Goal: Check status: Check status

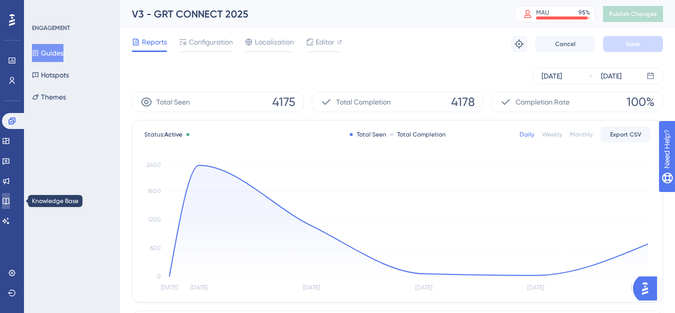
click at [10, 208] on link at bounding box center [6, 201] width 8 height 16
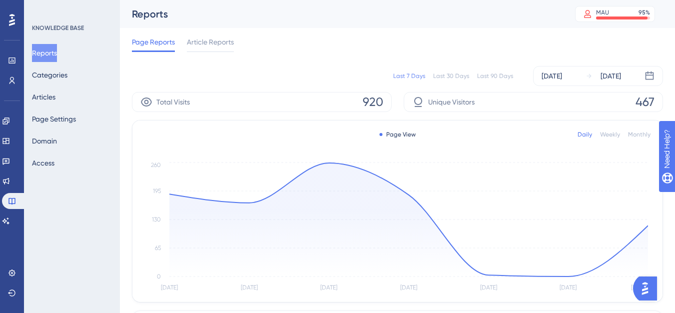
click at [452, 73] on div "Last 30 Days" at bounding box center [451, 76] width 36 height 8
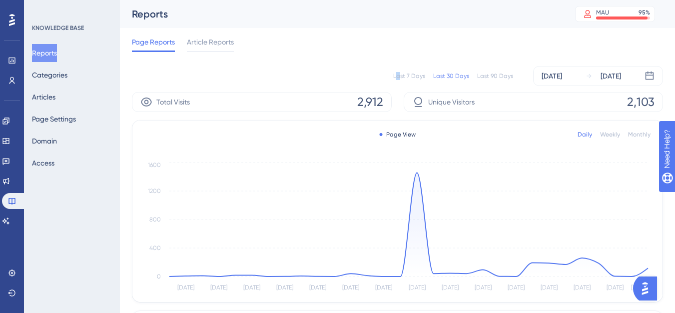
click at [401, 75] on div "Last 7 Days" at bounding box center [409, 76] width 32 height 8
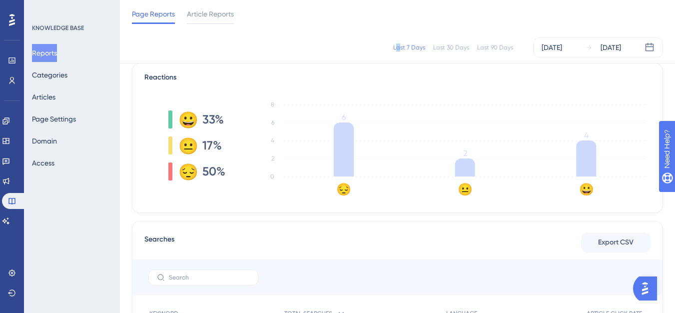
scroll to position [300, 0]
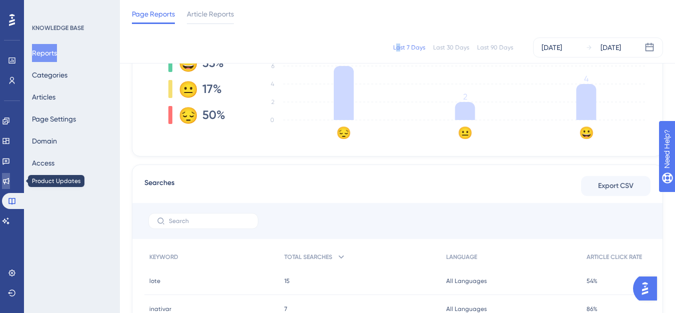
click at [10, 178] on link at bounding box center [6, 181] width 8 height 16
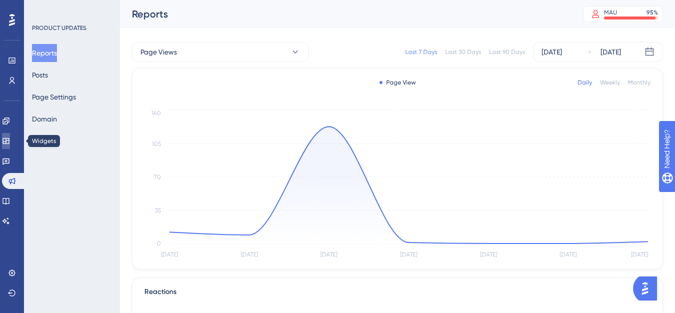
click at [10, 143] on icon at bounding box center [6, 141] width 8 height 8
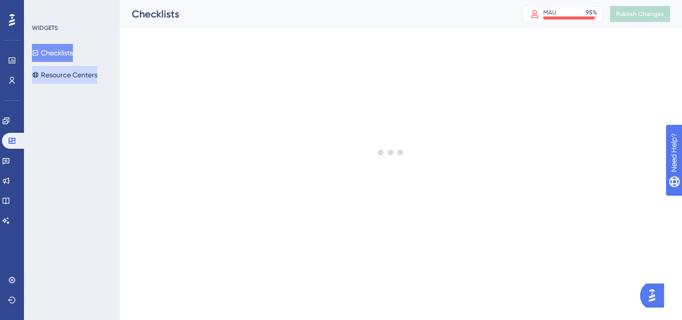
click at [45, 76] on button "Resource Centers" at bounding box center [64, 75] width 65 height 18
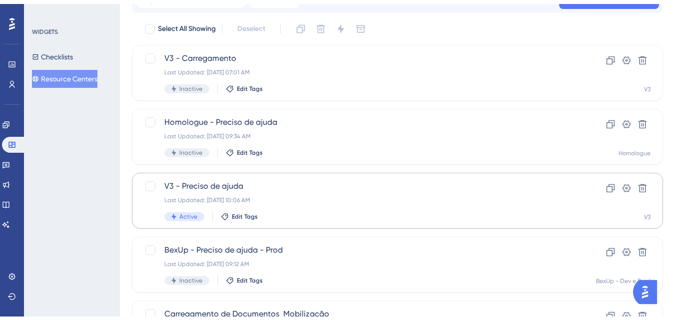
scroll to position [100, 0]
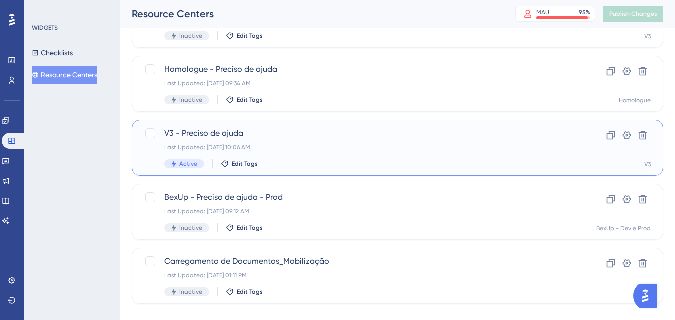
click at [190, 149] on div "Last Updated: [DATE] 10:06 AM" at bounding box center [357, 147] width 386 height 8
